Goal: Check status: Check status

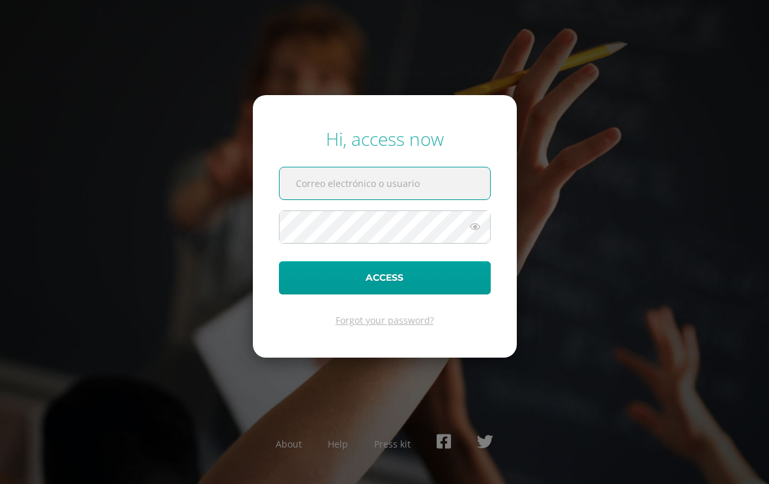
click at [423, 200] on input "text" at bounding box center [385, 184] width 211 height 32
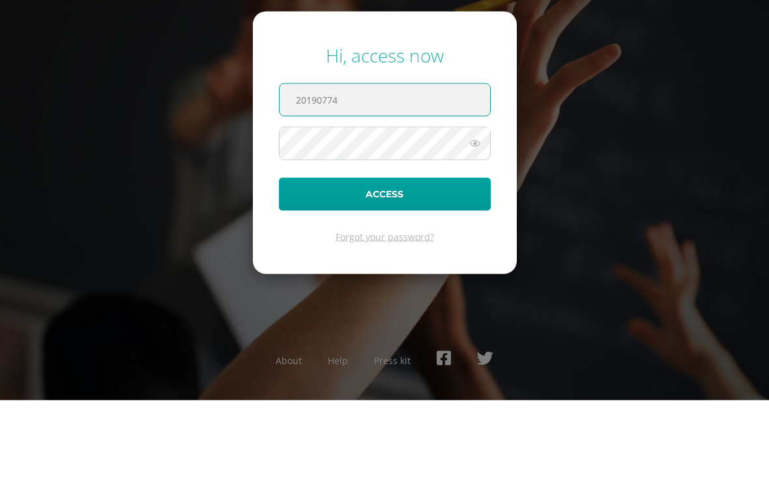
type input "20190774"
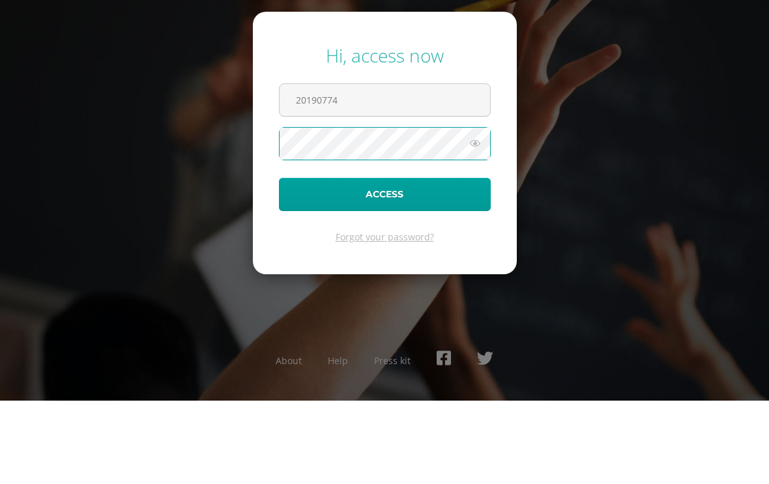
click at [481, 219] on icon at bounding box center [475, 227] width 17 height 16
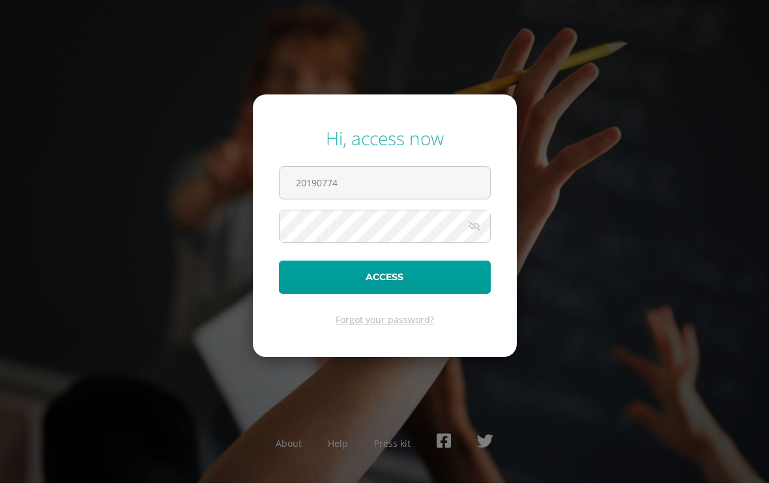
click at [447, 275] on button "Access" at bounding box center [385, 277] width 212 height 33
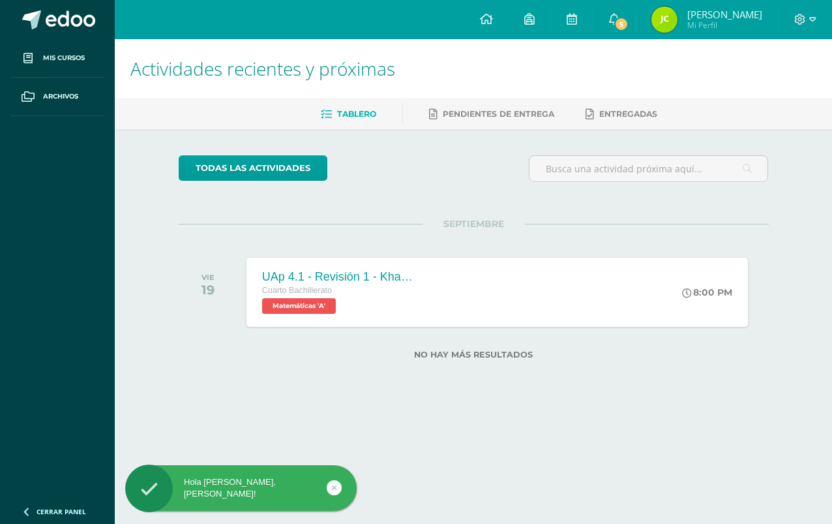
click at [629, 29] on span "5" at bounding box center [621, 24] width 14 height 14
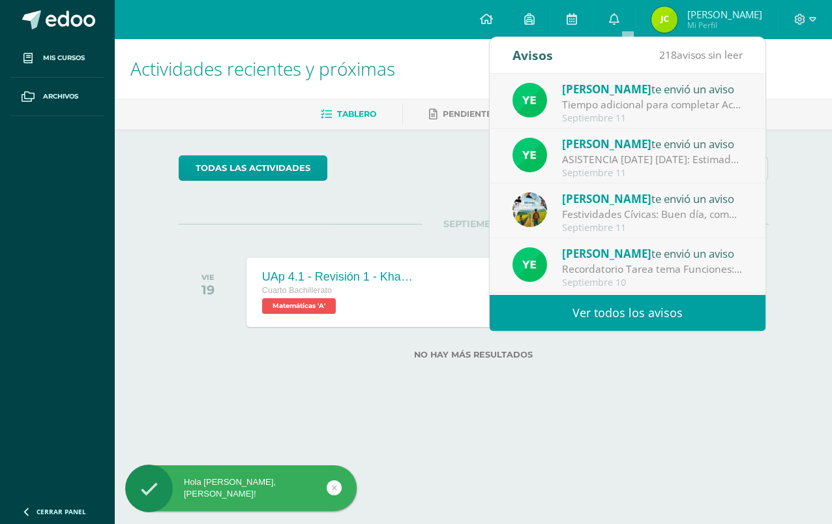
click at [654, 309] on link "Ver todos los avisos" at bounding box center [628, 313] width 276 height 36
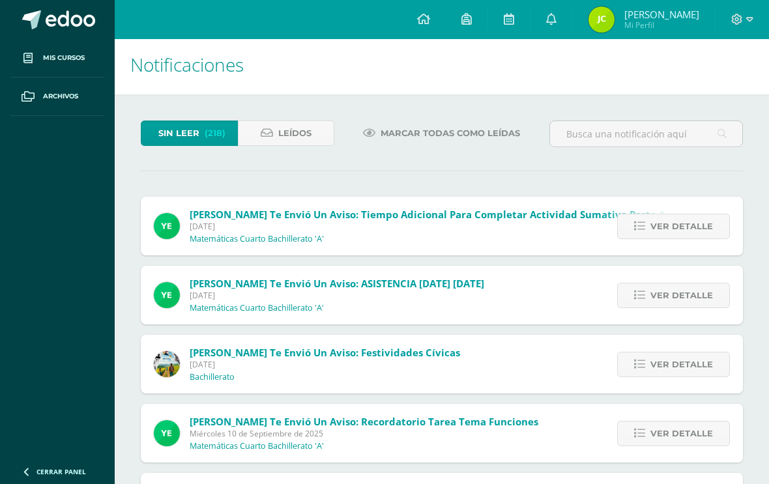
scroll to position [5, 0]
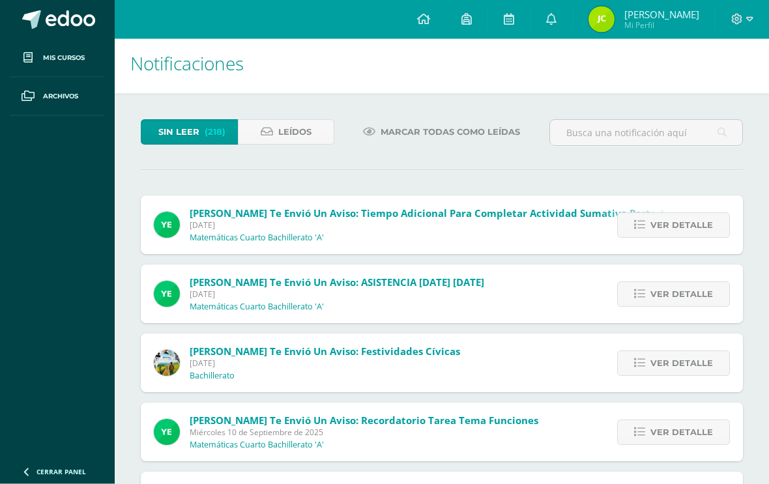
click at [615, 15] on img at bounding box center [602, 20] width 26 height 26
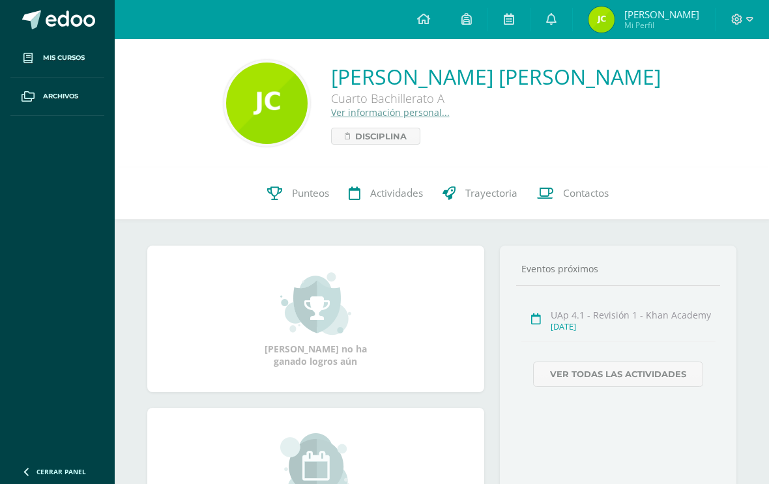
click at [276, 186] on icon at bounding box center [274, 193] width 15 height 14
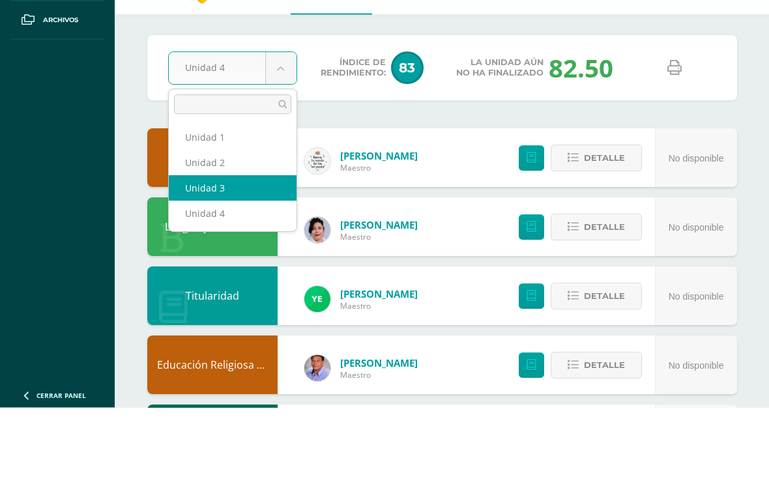
select select "Unidad 3"
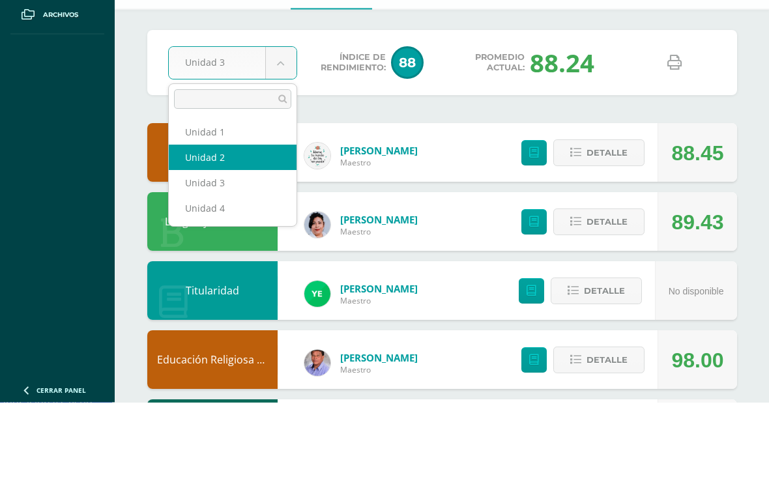
select select "Unidad 2"
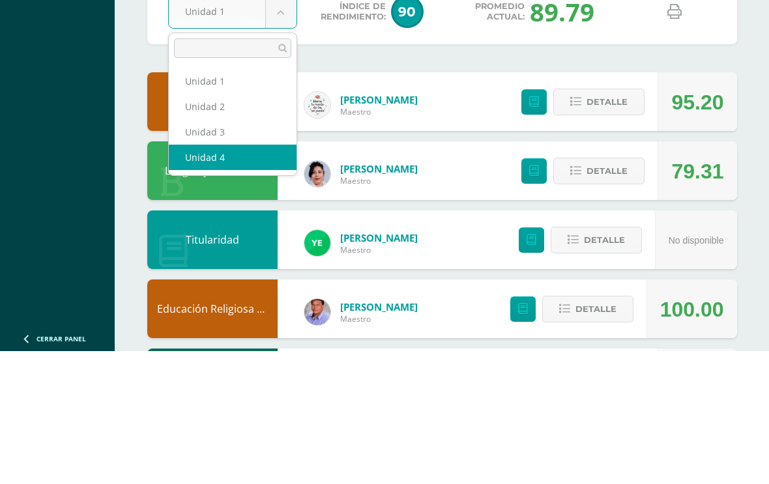
select select "Unidad 4"
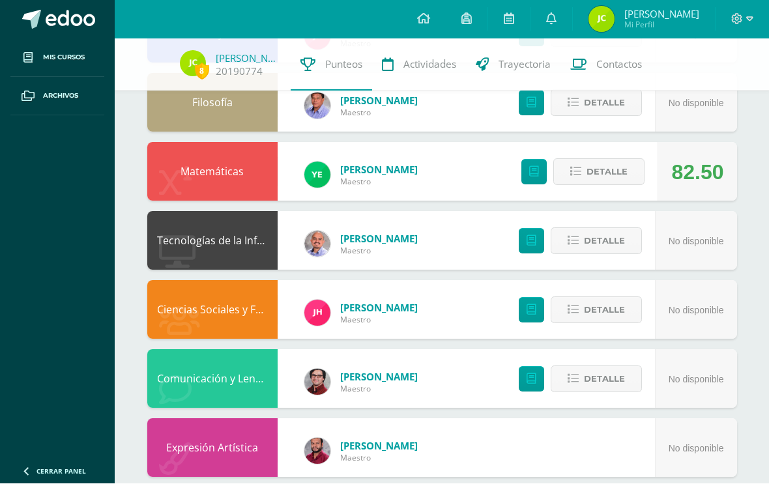
click at [631, 173] on button "Detalle" at bounding box center [599, 172] width 91 height 27
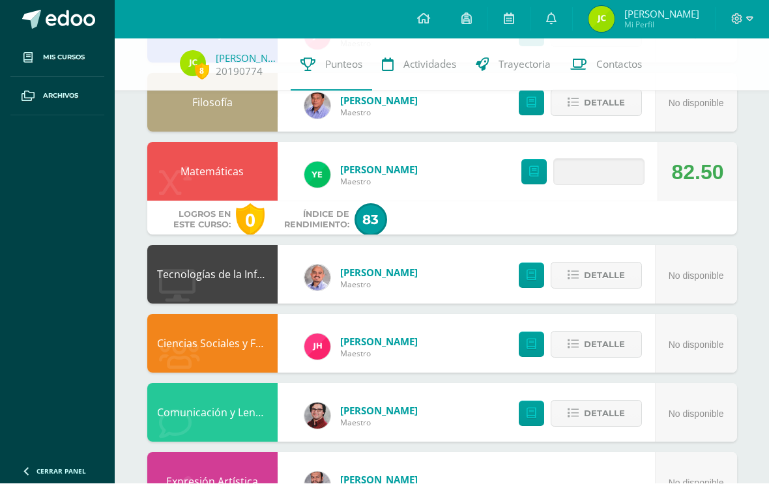
scroll to position [616, 0]
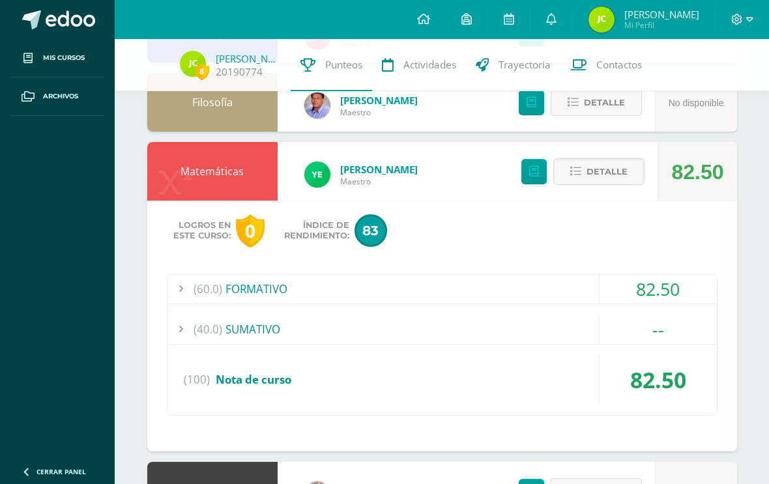
click at [653, 287] on div "82.50" at bounding box center [658, 289] width 117 height 29
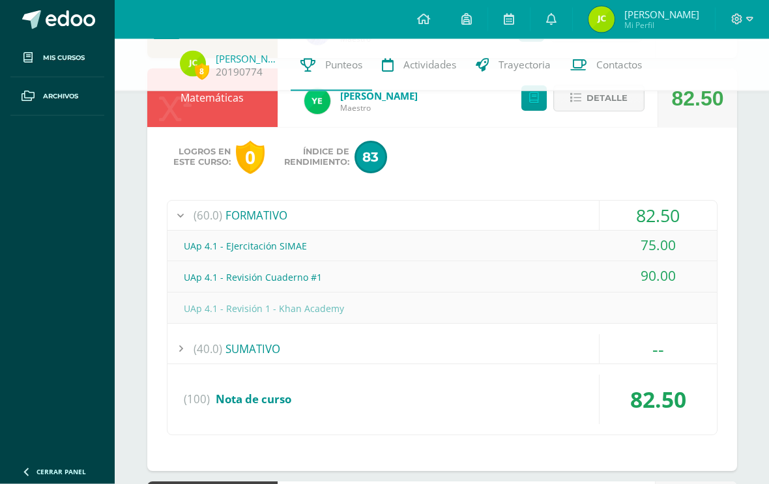
scroll to position [695, 0]
